Goal: Transaction & Acquisition: Purchase product/service

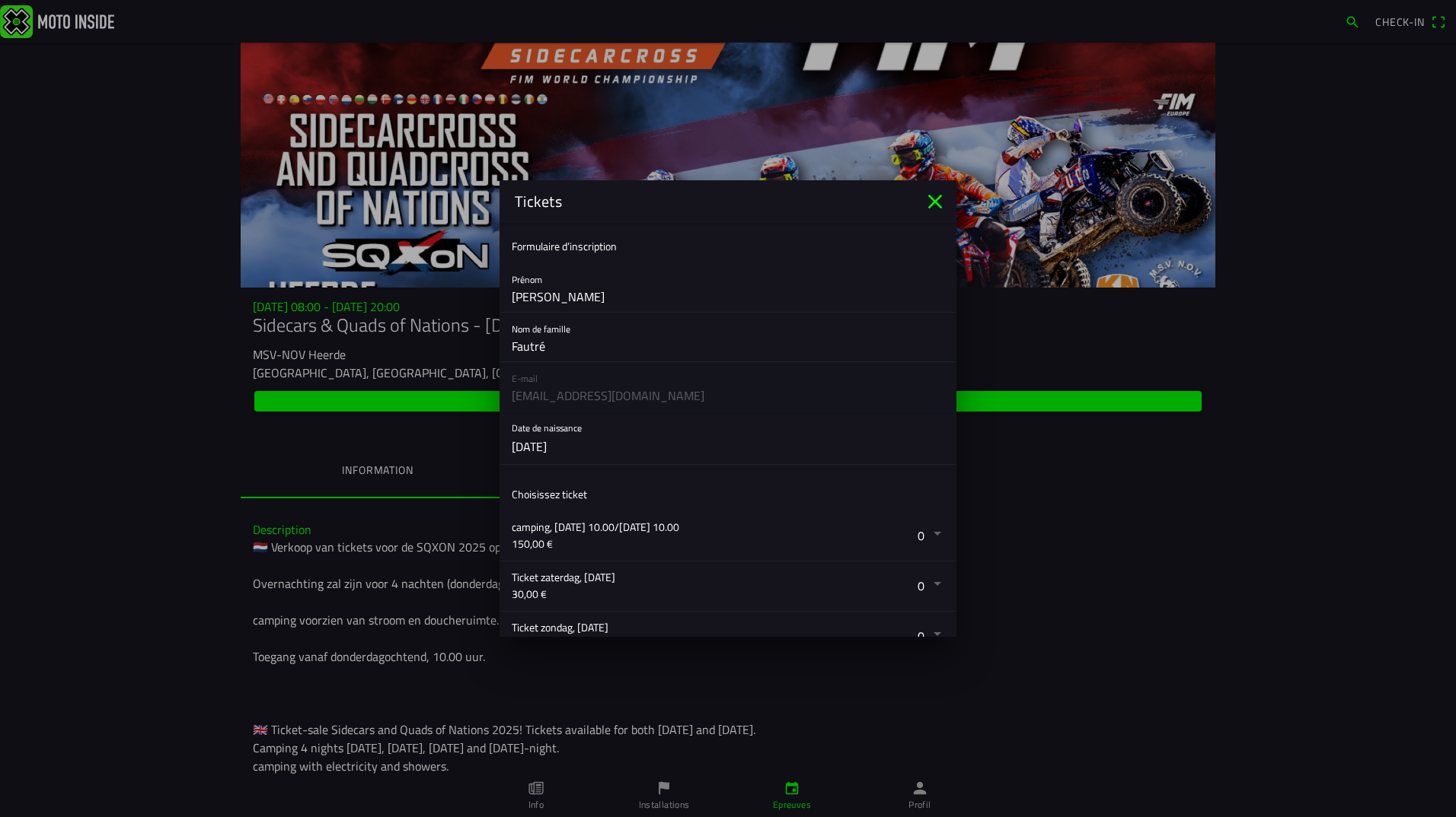
scroll to position [328, 0]
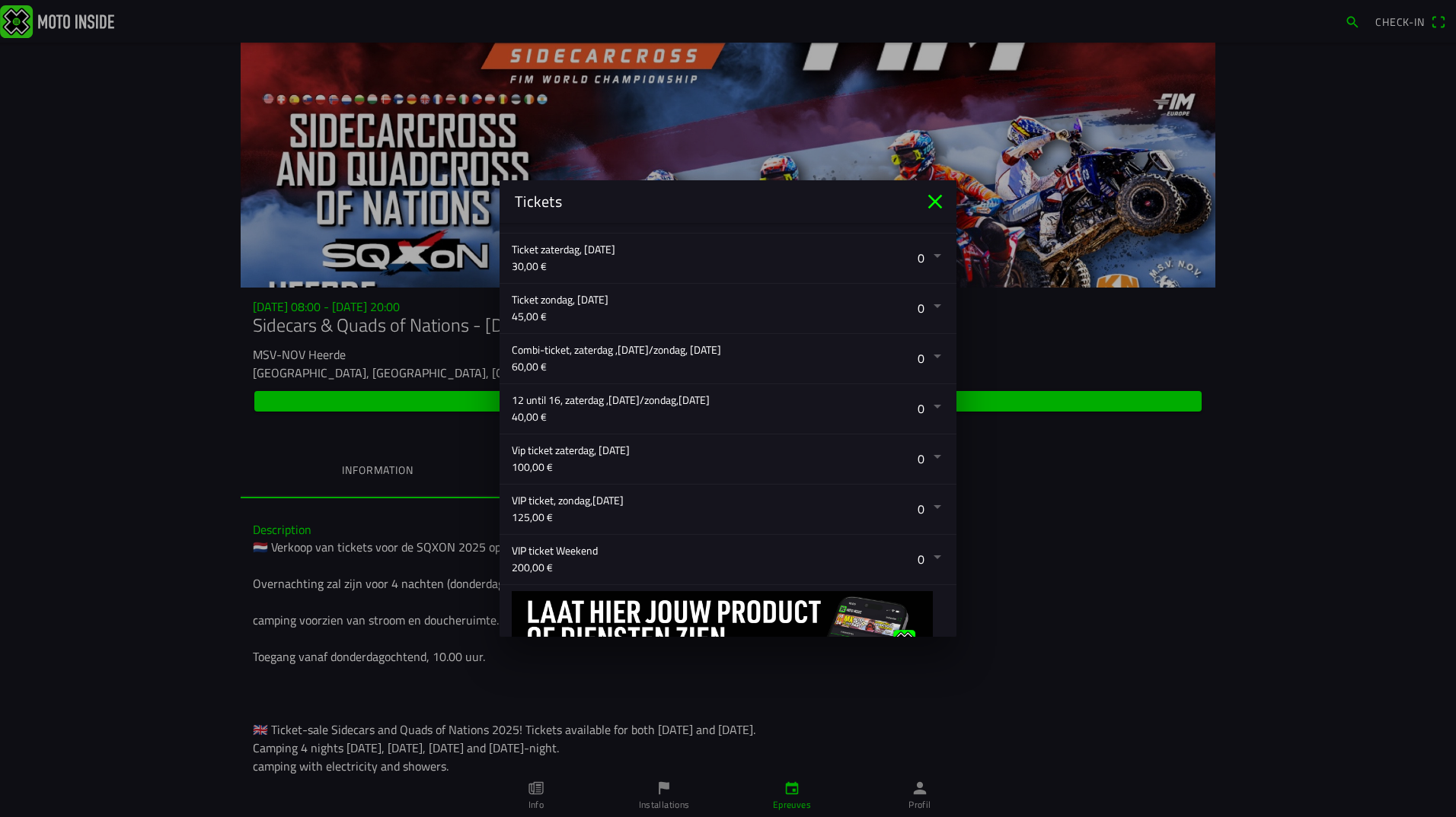
click at [714, 351] on button "button" at bounding box center [734, 359] width 445 height 50
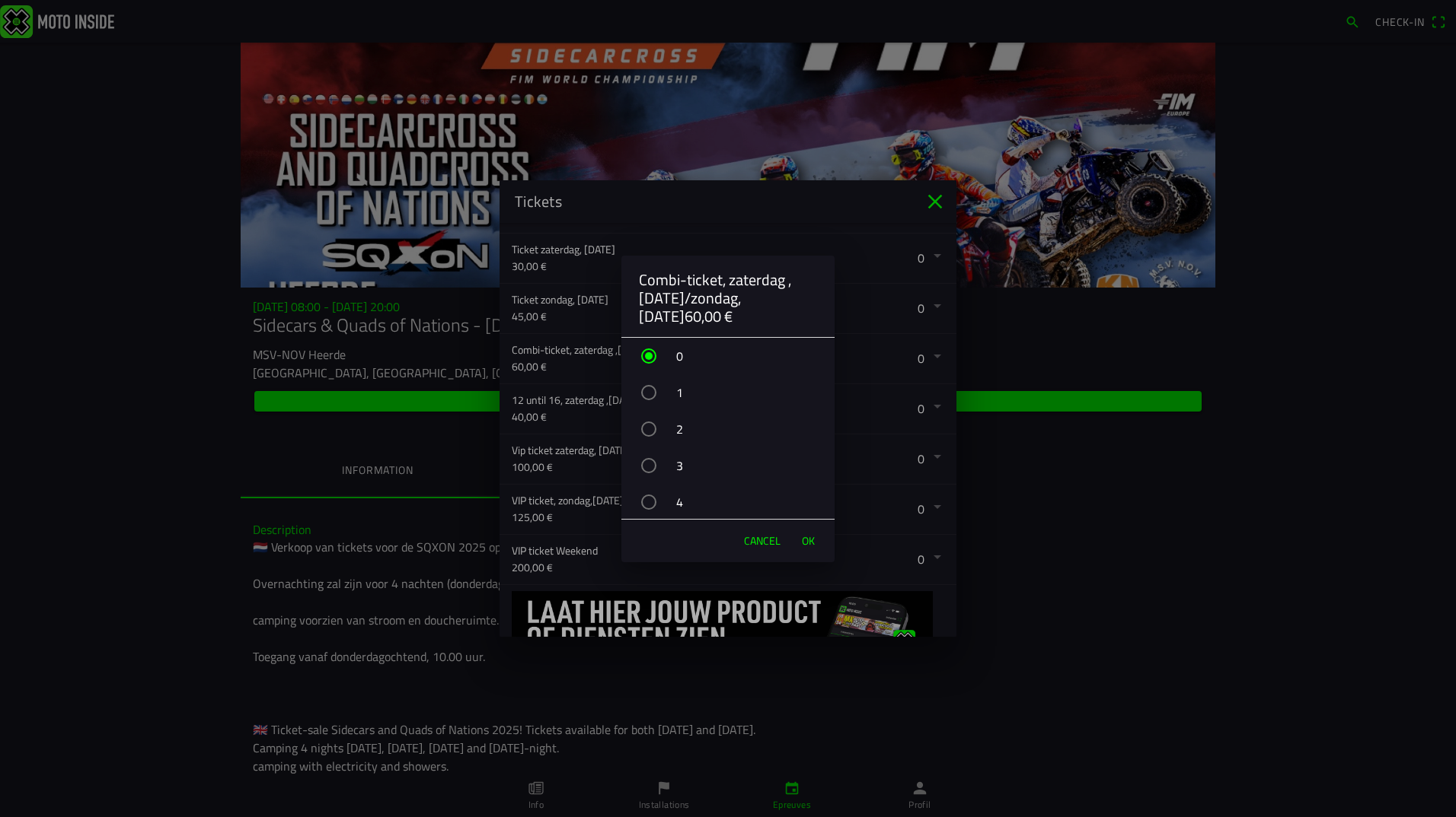
click at [650, 429] on div "button" at bounding box center [648, 429] width 15 height 15
click at [808, 545] on span "OK" at bounding box center [808, 541] width 12 height 15
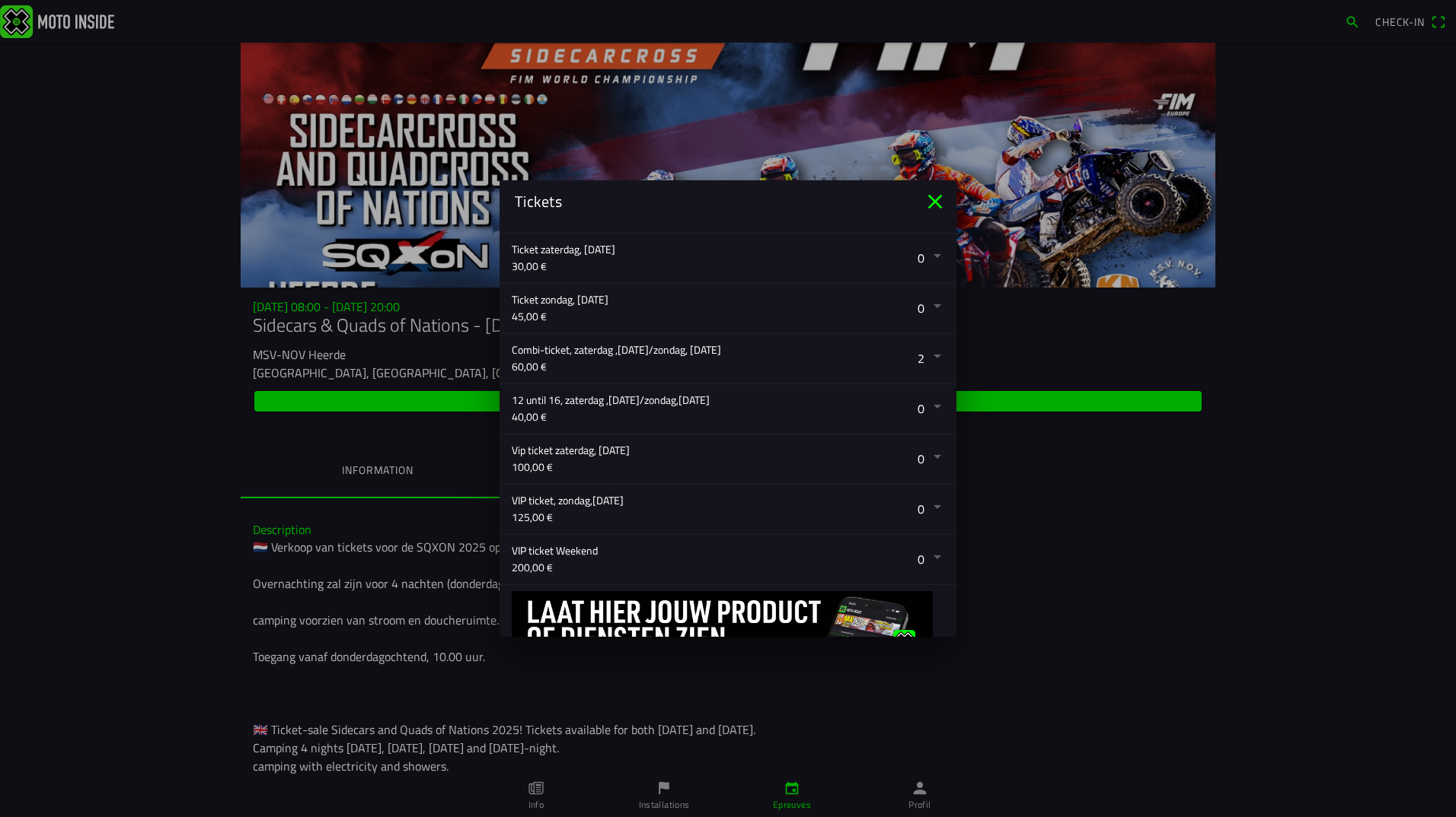
scroll to position [404, 0]
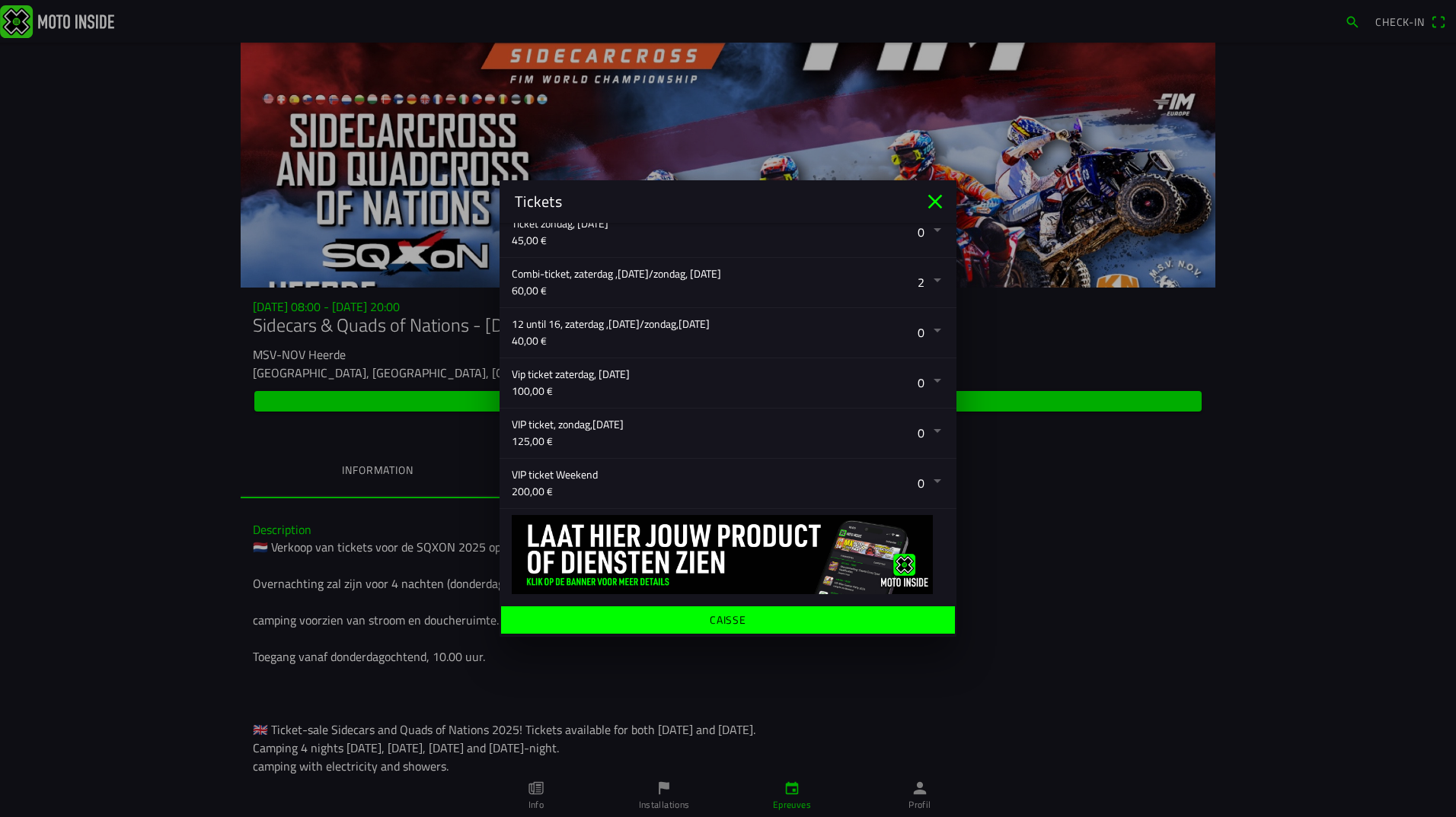
click at [728, 620] on ion-label "Caisse" at bounding box center [728, 620] width 36 height 11
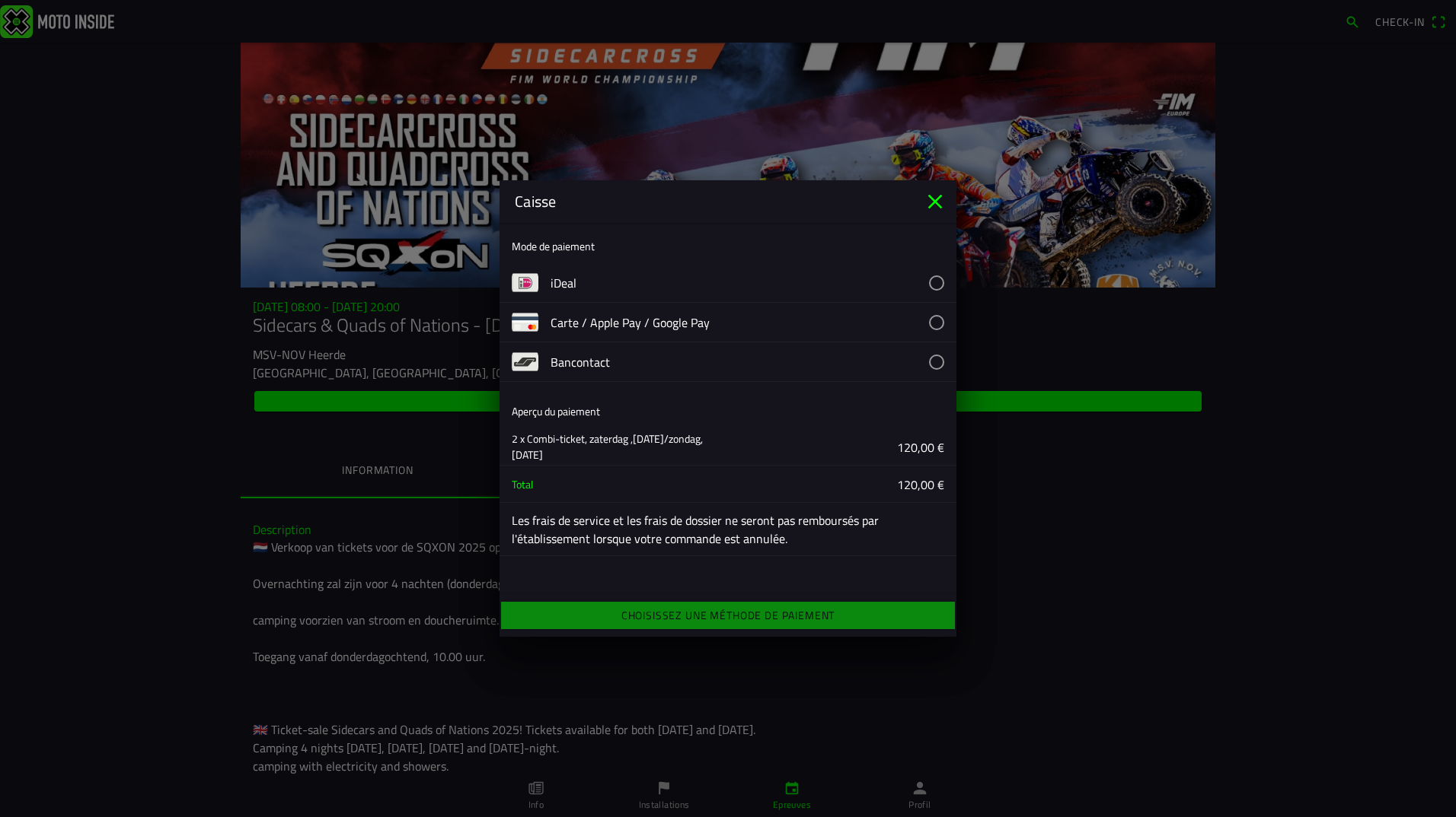
click at [624, 358] on button "button" at bounding box center [753, 362] width 406 height 38
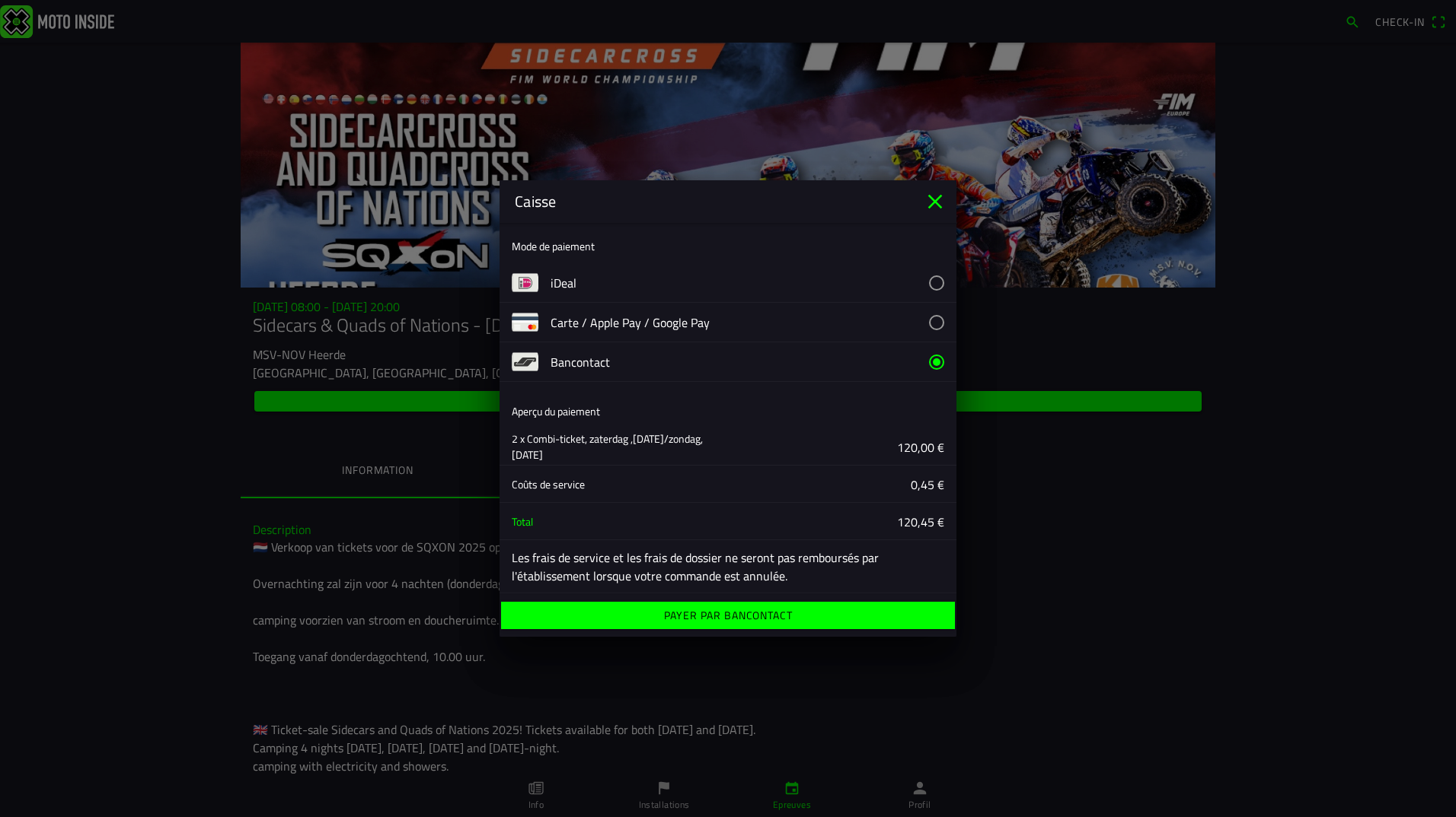
scroll to position [6, 0]
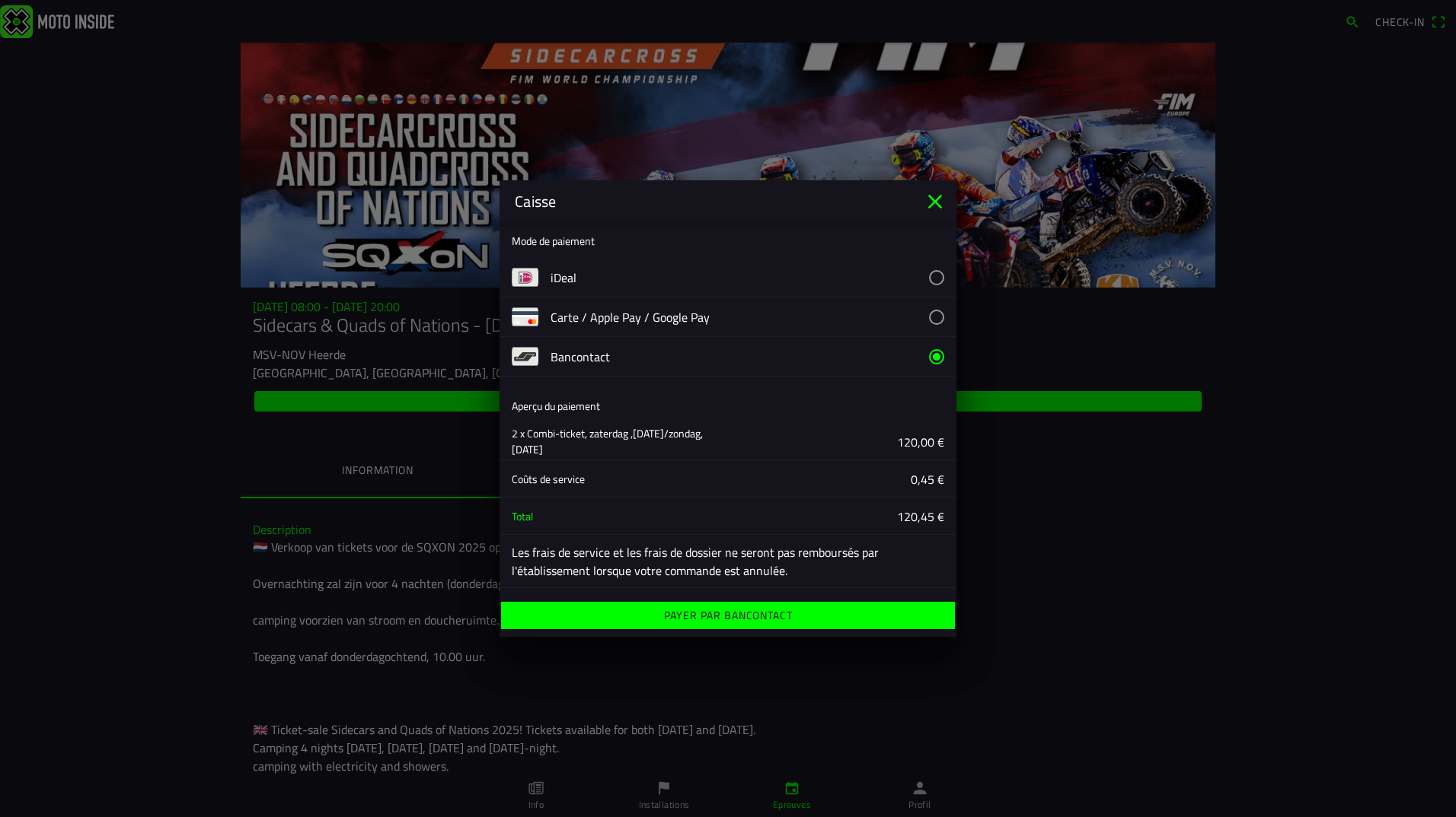
click at [739, 621] on ion-label "Payer par Bancontact" at bounding box center [728, 615] width 129 height 11
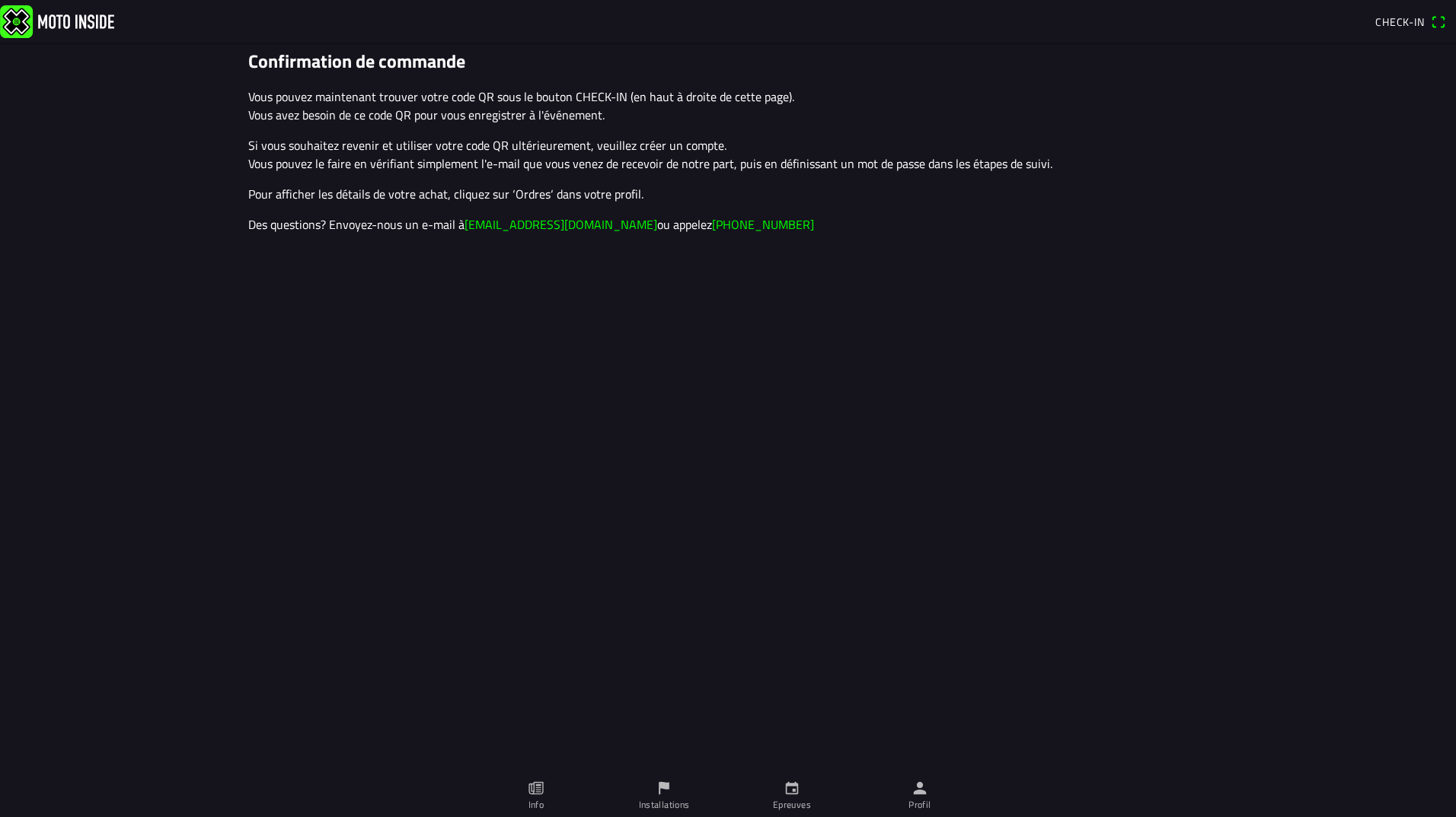
click at [1439, 23] on span "Check-in" at bounding box center [1410, 21] width 70 height 24
